Goal: Navigation & Orientation: Find specific page/section

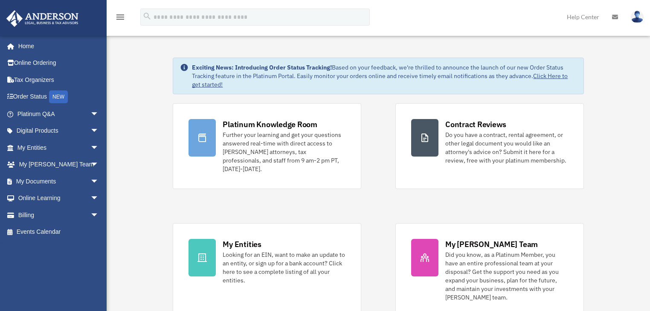
click at [616, 15] on icon at bounding box center [615, 17] width 6 height 6
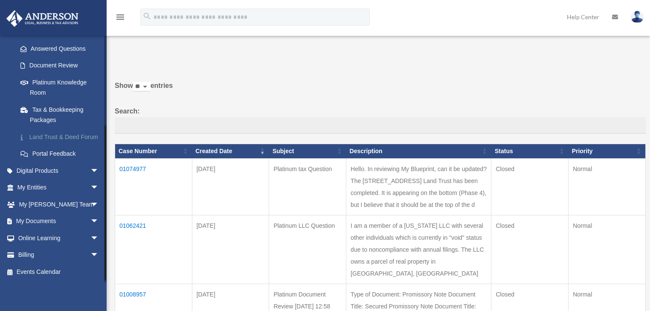
scroll to position [143, 0]
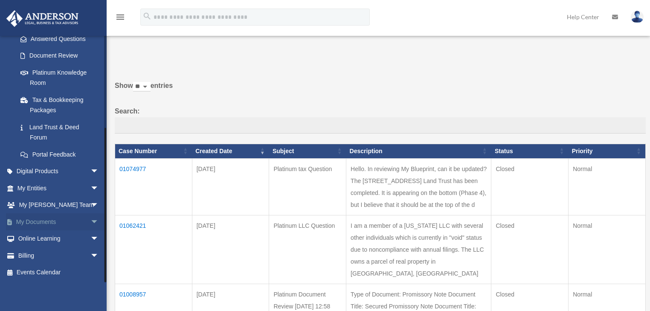
click at [41, 221] on link "My Documents arrow_drop_down" at bounding box center [59, 221] width 106 height 17
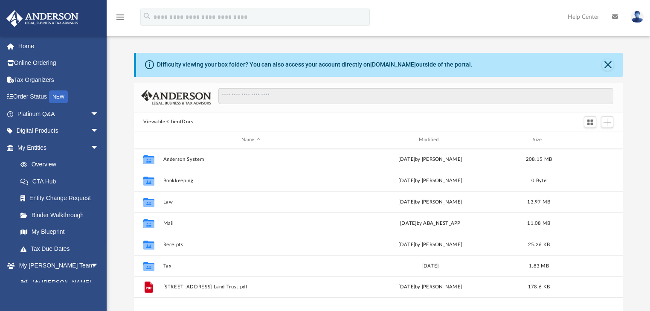
scroll to position [189, 484]
click at [46, 179] on link "CTA Hub" at bounding box center [62, 181] width 100 height 17
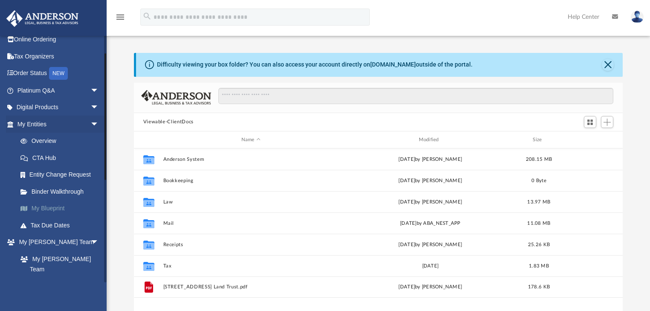
scroll to position [34, 0]
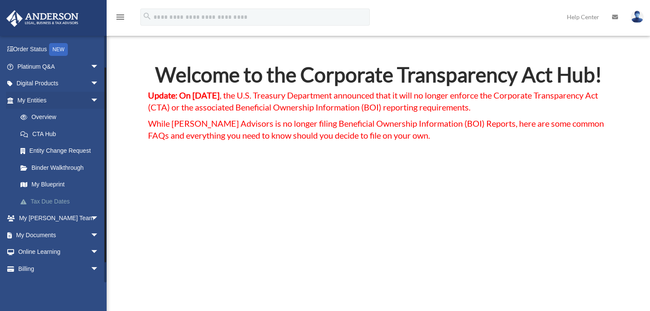
scroll to position [61, 0]
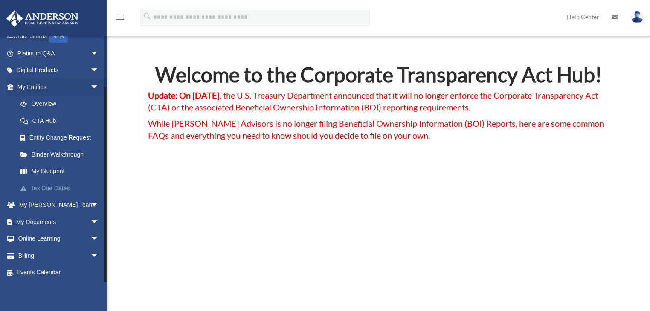
click at [53, 185] on link "Tax Due Dates" at bounding box center [62, 188] width 100 height 17
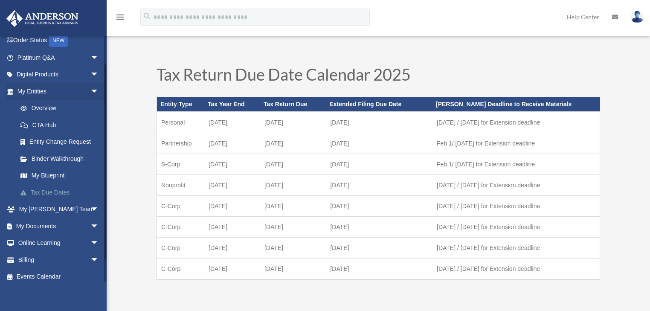
scroll to position [61, 0]
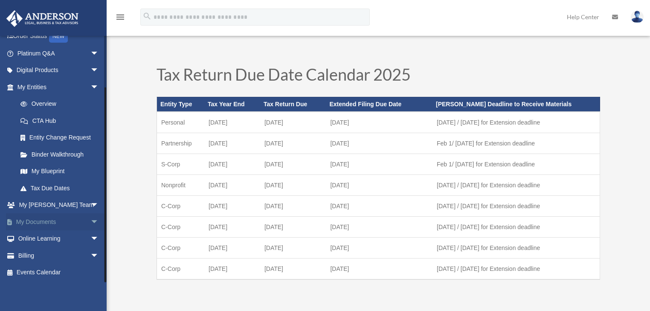
click at [35, 220] on link "My Documents arrow_drop_down" at bounding box center [59, 221] width 106 height 17
